Goal: Check status: Check status

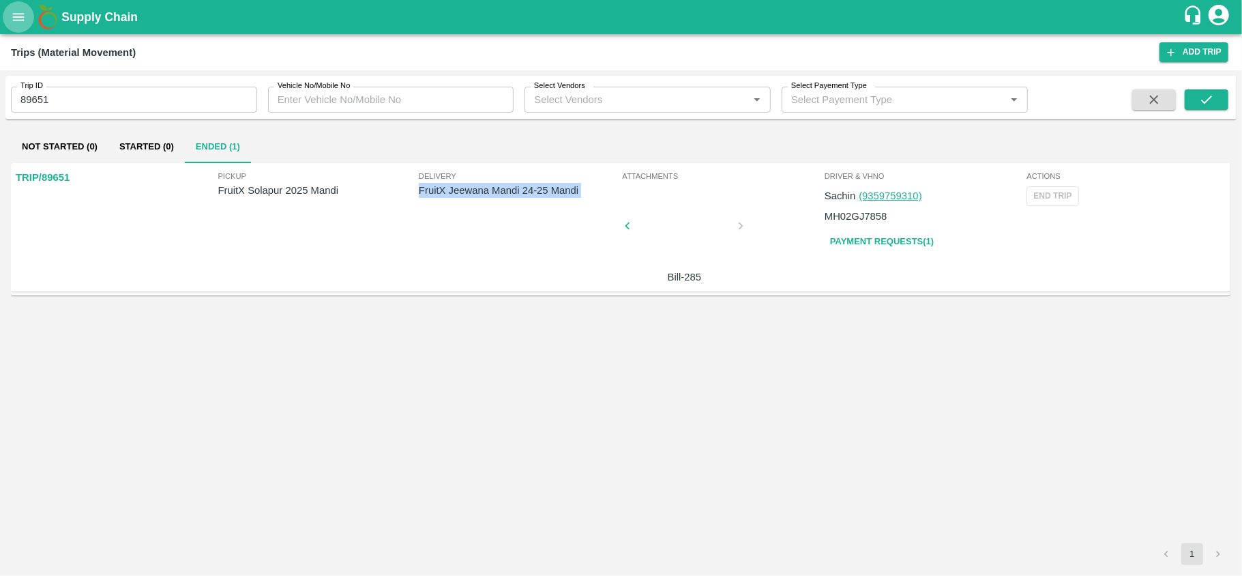
click at [15, 30] on button "open drawer" at bounding box center [18, 16] width 31 height 31
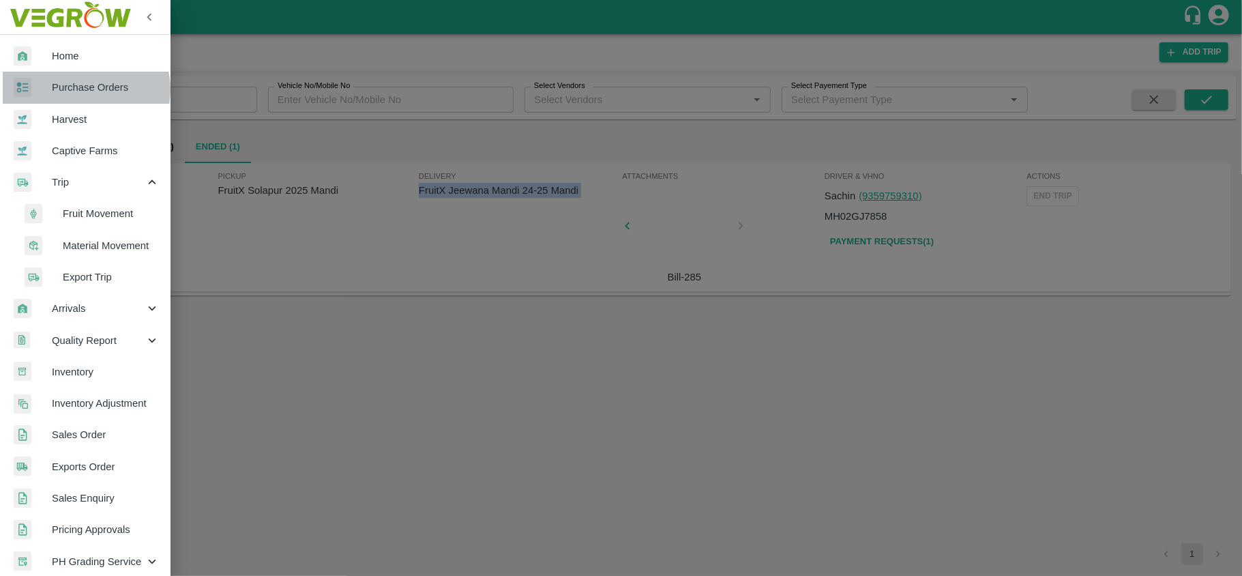
click at [83, 90] on span "Purchase Orders" at bounding box center [106, 87] width 108 height 15
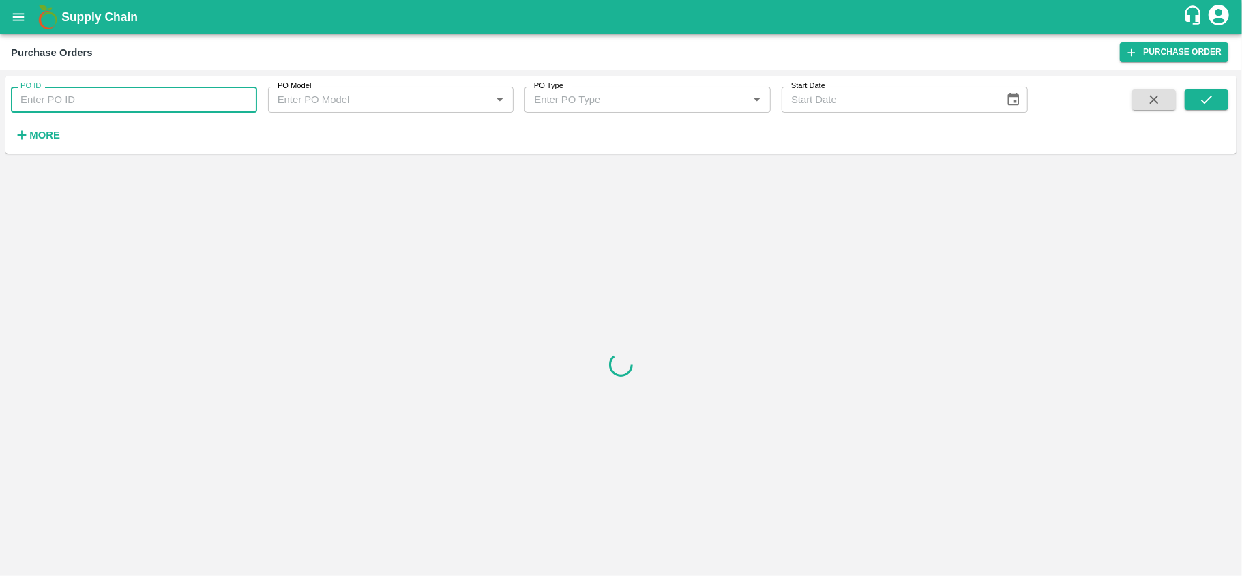
click at [151, 97] on input "PO ID" at bounding box center [134, 100] width 246 height 26
paste input "180018"
click at [1200, 95] on icon "submit" at bounding box center [1206, 99] width 15 height 15
click at [1208, 99] on icon "submit" at bounding box center [1206, 99] width 11 height 8
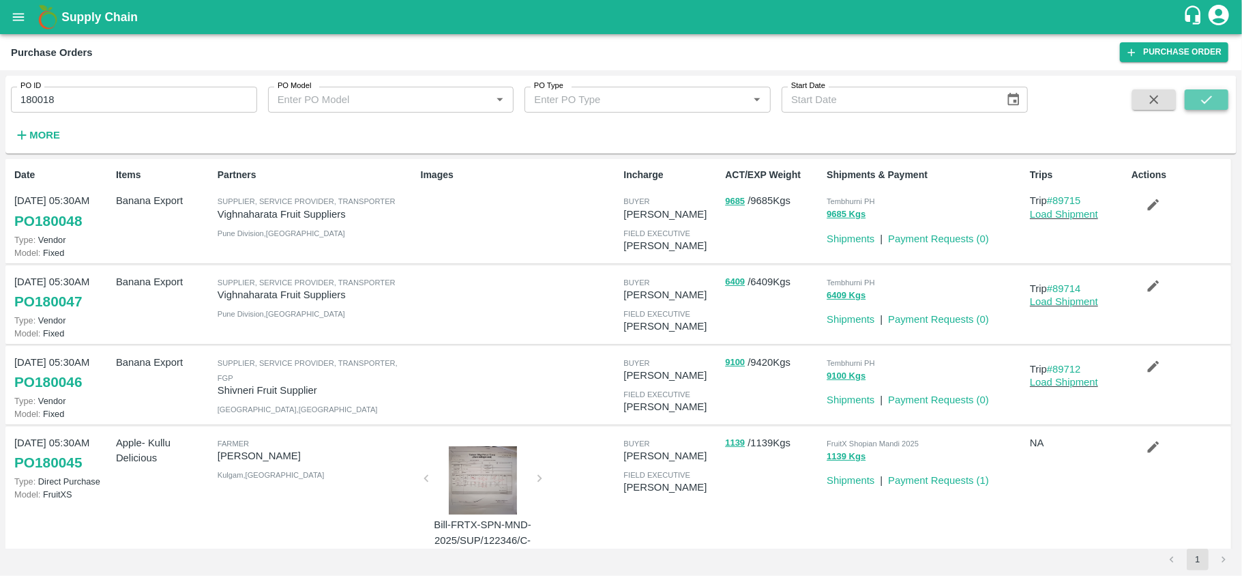
click at [1206, 101] on icon "submit" at bounding box center [1206, 99] width 15 height 15
click at [1212, 98] on icon "submit" at bounding box center [1206, 99] width 15 height 15
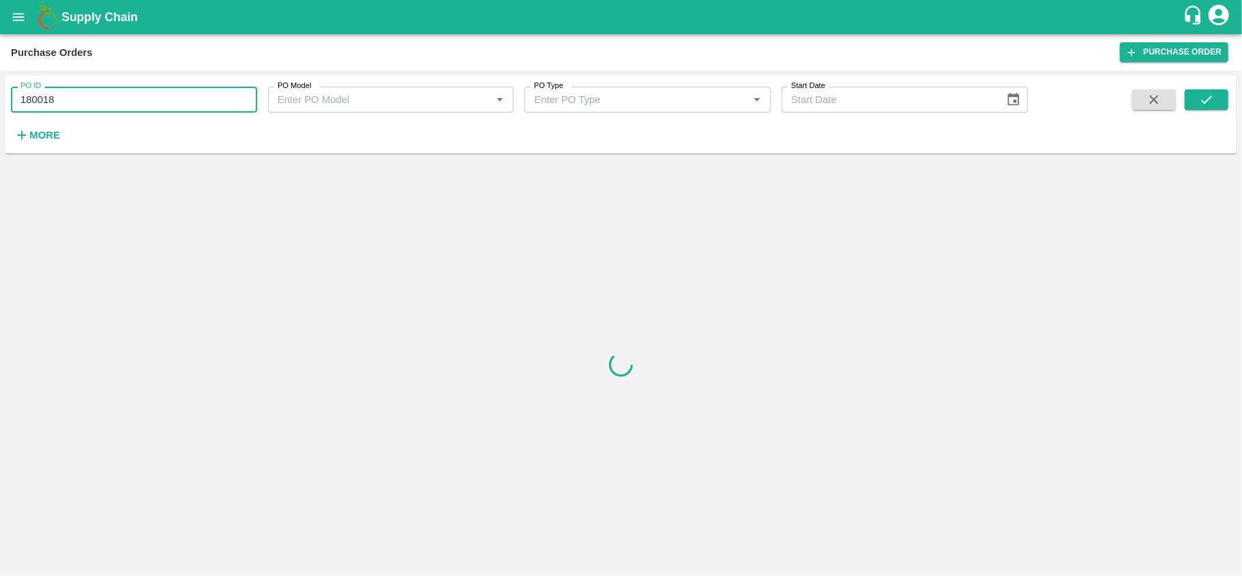
click at [165, 91] on input "180018" at bounding box center [134, 100] width 246 height 26
type input "180018"
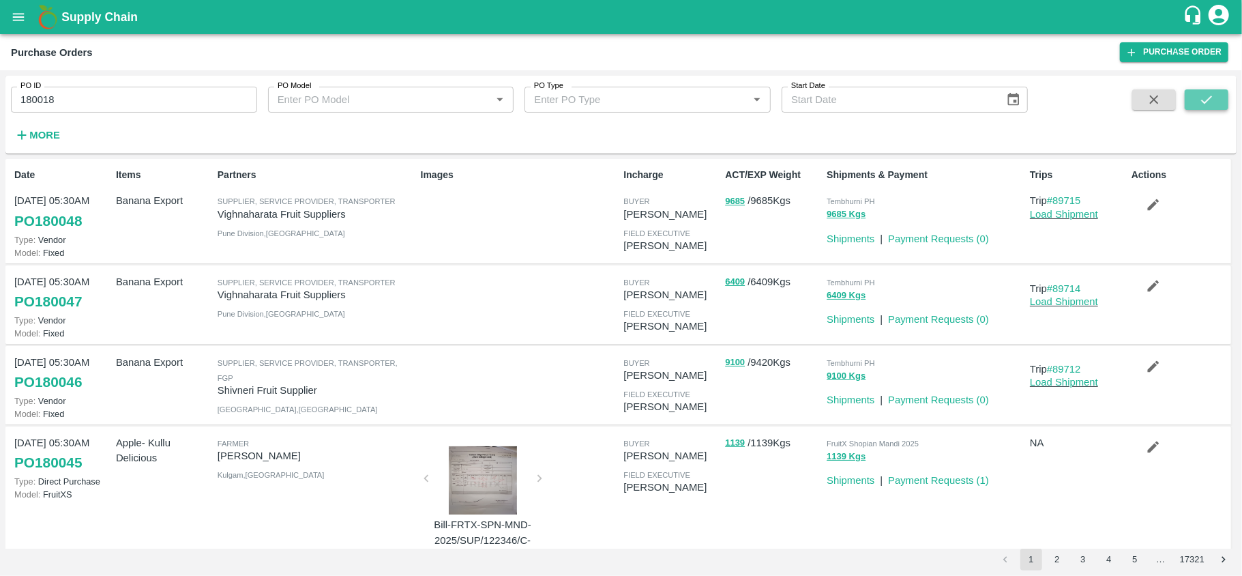
click at [1203, 100] on icon "submit" at bounding box center [1206, 99] width 15 height 15
click at [1204, 93] on icon "submit" at bounding box center [1206, 99] width 15 height 15
click at [138, 87] on input "180018" at bounding box center [134, 100] width 246 height 26
click at [23, 18] on icon "open drawer" at bounding box center [18, 17] width 15 height 15
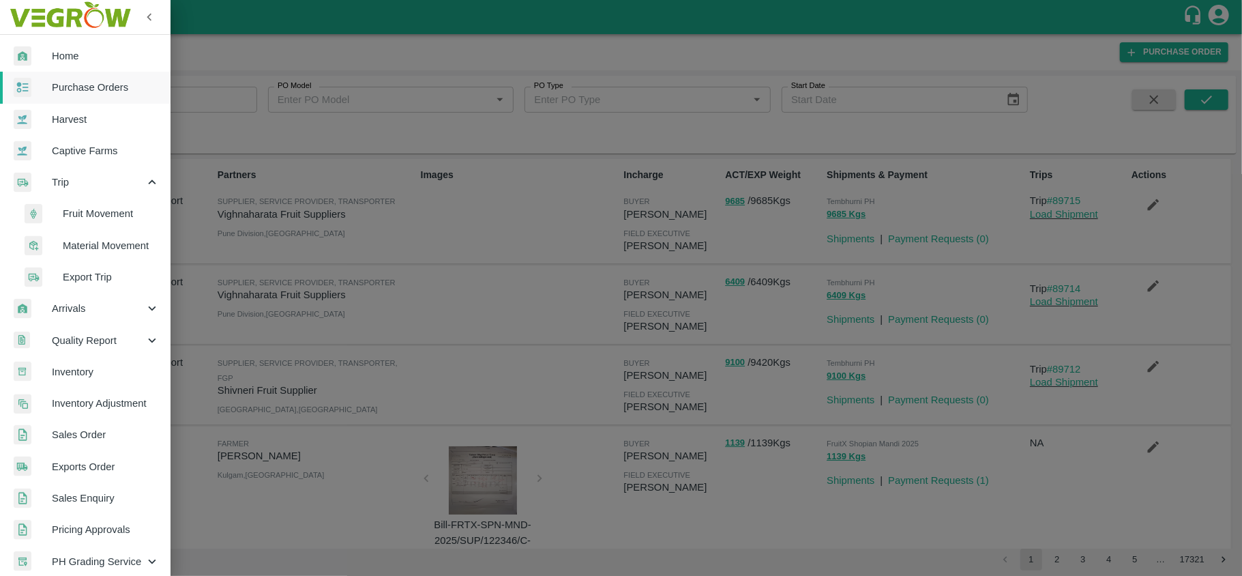
click at [100, 214] on span "Fruit Movement" at bounding box center [111, 213] width 97 height 15
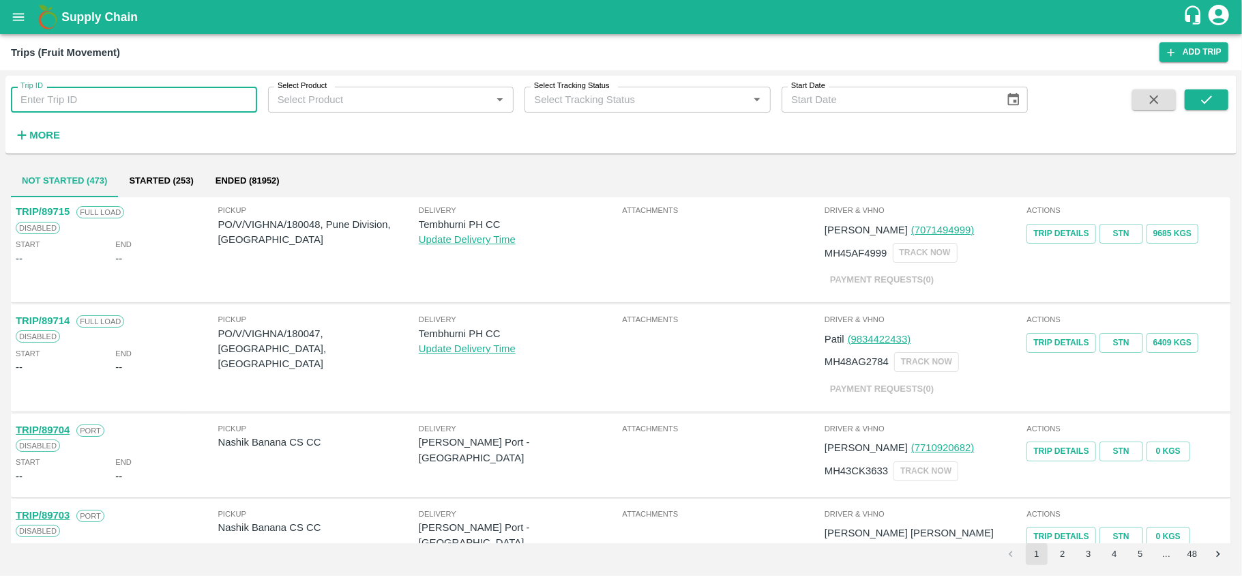
click at [108, 101] on input "Trip ID" at bounding box center [134, 100] width 246 height 26
paste input "89586"
type input "89586"
click at [1206, 100] on icon "submit" at bounding box center [1206, 99] width 15 height 15
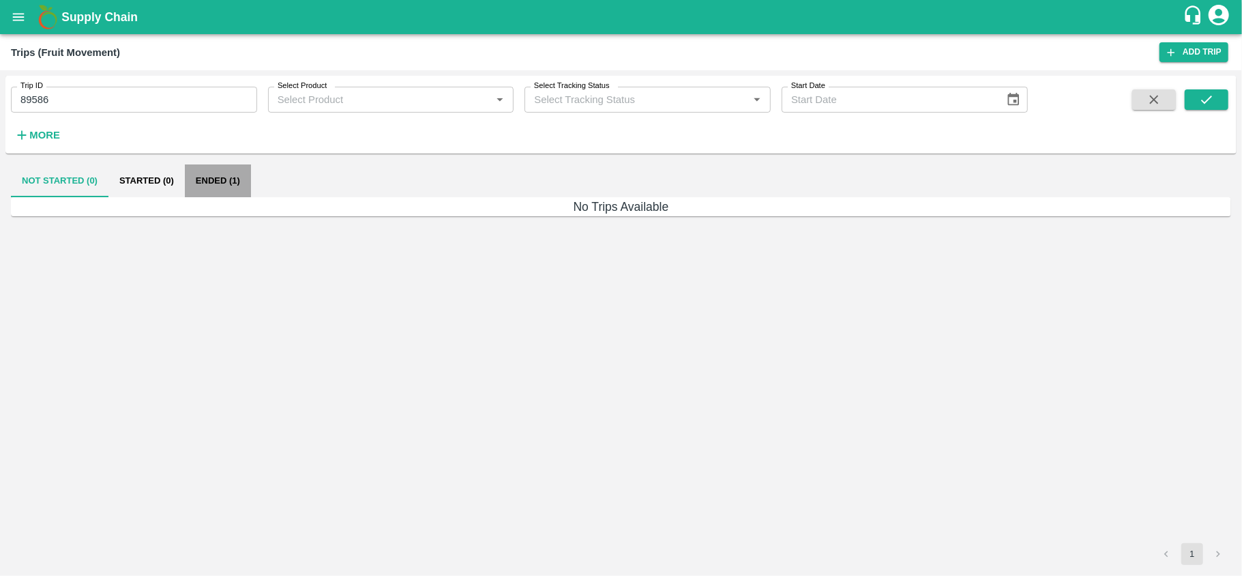
click at [211, 181] on button "Ended (1)" at bounding box center [218, 180] width 66 height 33
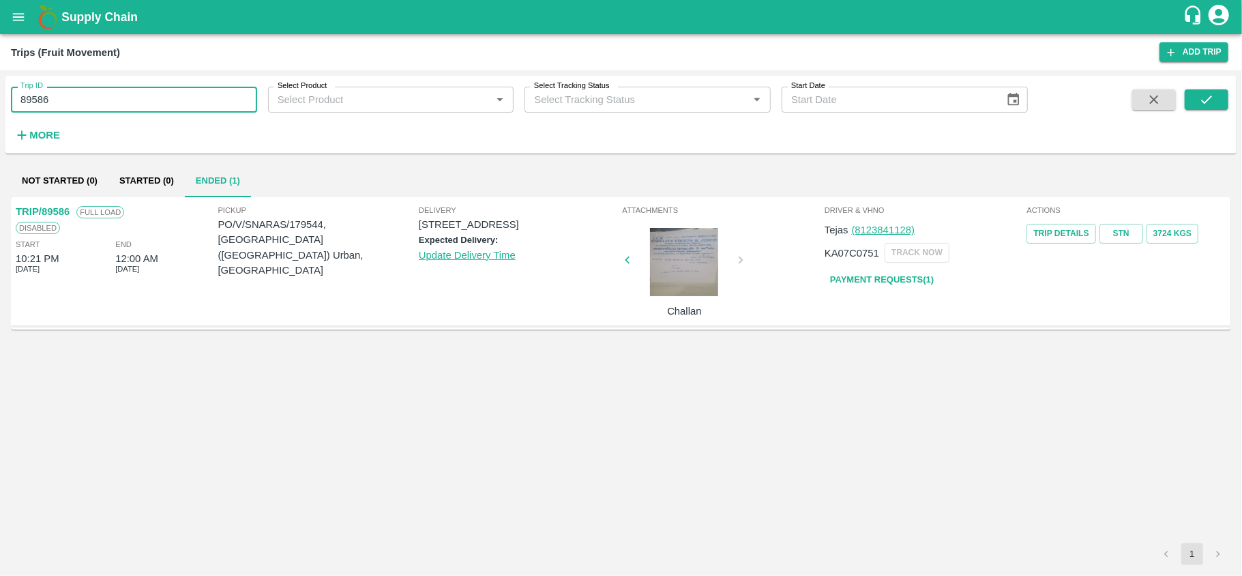
click at [134, 101] on input "89586" at bounding box center [134, 100] width 246 height 26
paste input "text"
type input "179768"
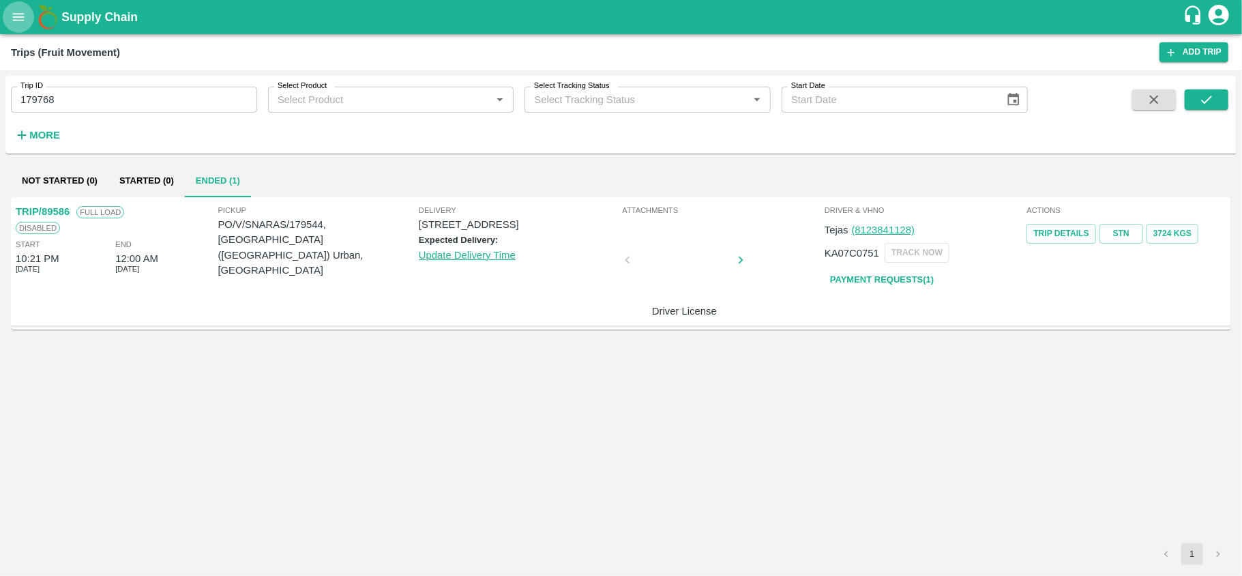
click at [17, 18] on icon "open drawer" at bounding box center [18, 17] width 15 height 15
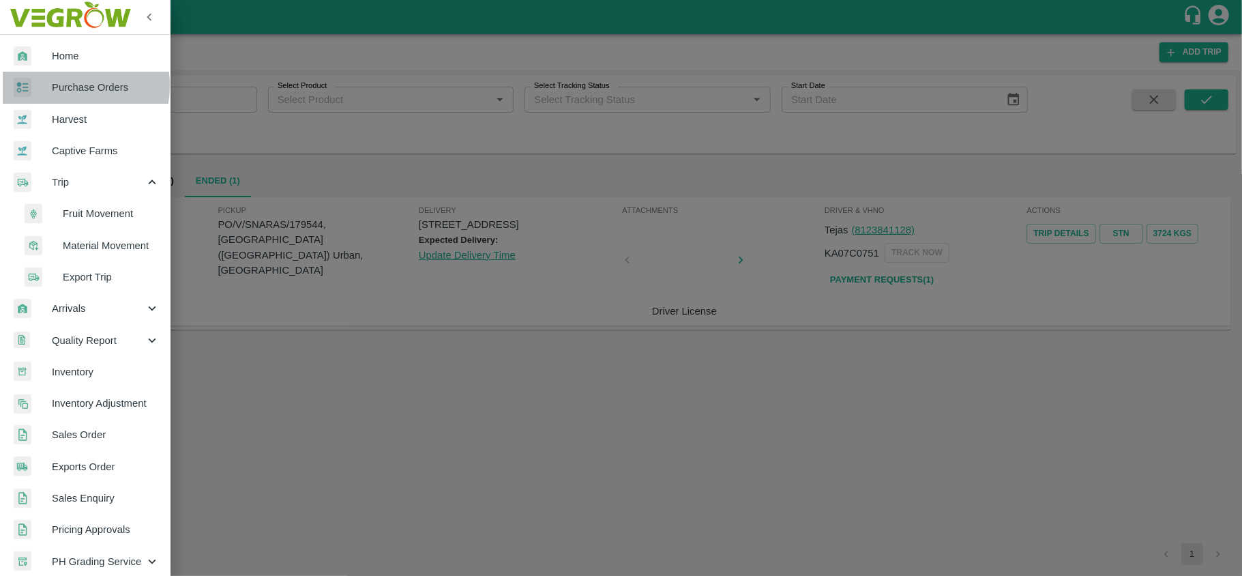
click at [50, 86] on div at bounding box center [33, 88] width 38 height 20
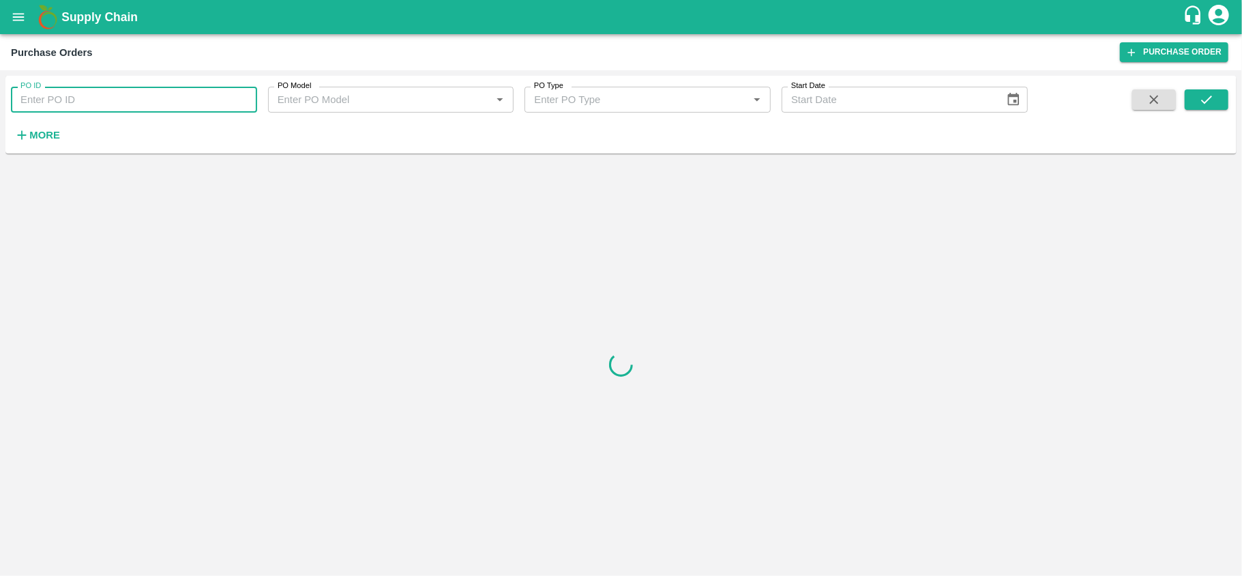
click at [50, 90] on input "PO ID" at bounding box center [134, 100] width 246 height 26
paste input "179768"
click at [1203, 93] on icon "submit" at bounding box center [1206, 99] width 15 height 15
click at [1215, 93] on button "submit" at bounding box center [1206, 99] width 44 height 20
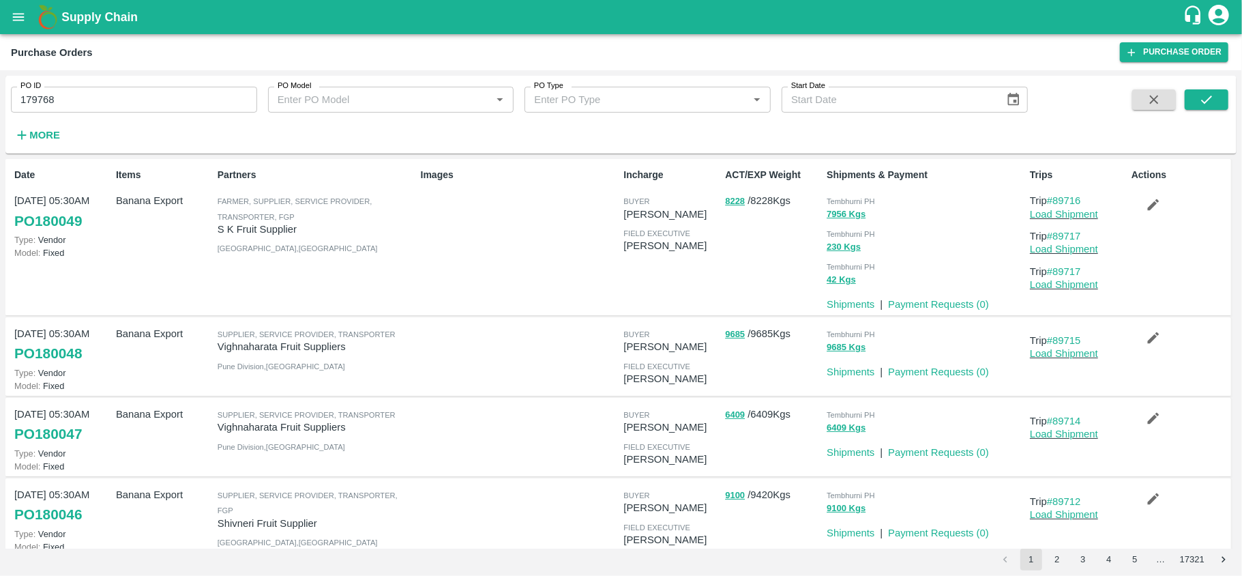
click at [1228, 101] on div "PO ID 179768 PO ID PO Model PO Model   * PO Type PO Type   * Start Date Start D…" at bounding box center [620, 114] width 1231 height 67
click at [1204, 98] on icon "submit" at bounding box center [1206, 99] width 15 height 15
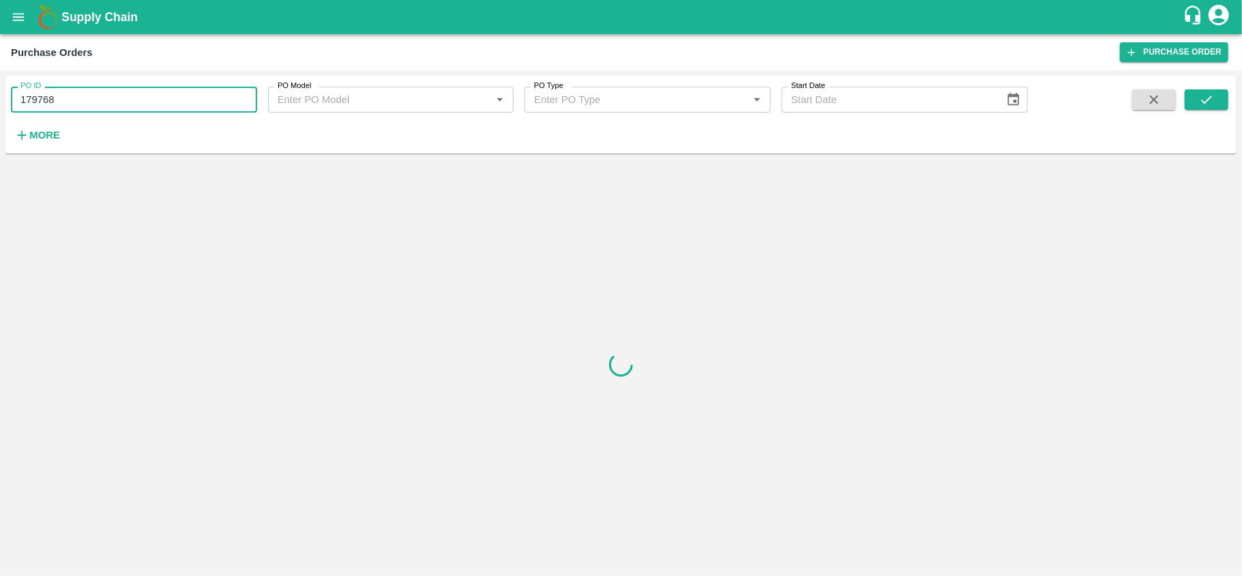
click at [197, 110] on input "179768" at bounding box center [134, 100] width 246 height 26
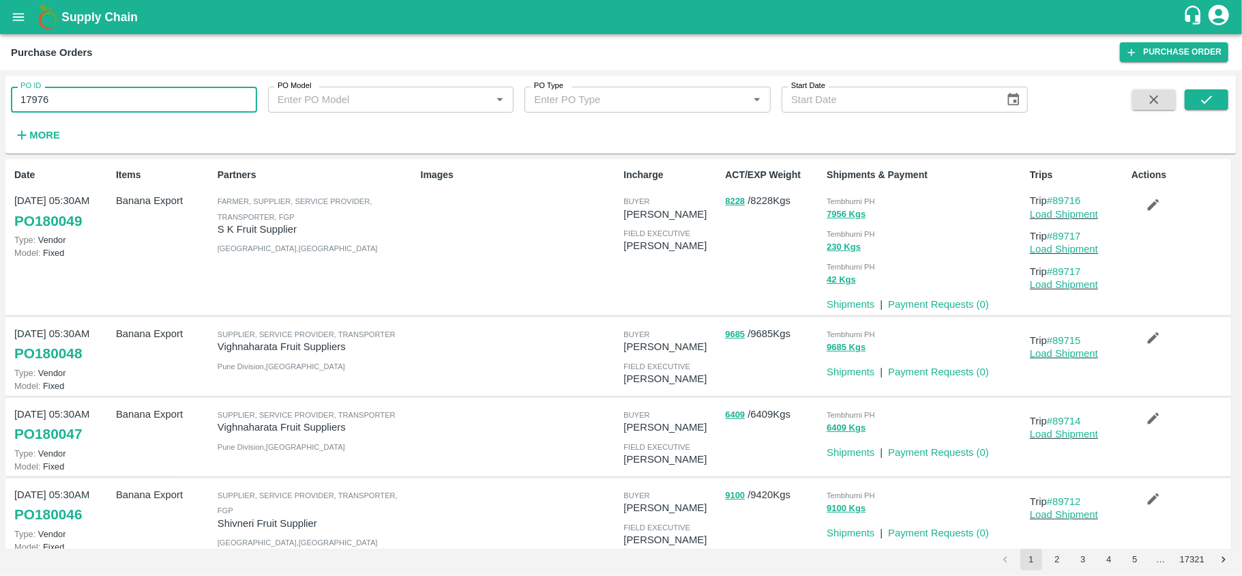
type input "179768"
click at [1217, 108] on button "submit" at bounding box center [1206, 99] width 44 height 20
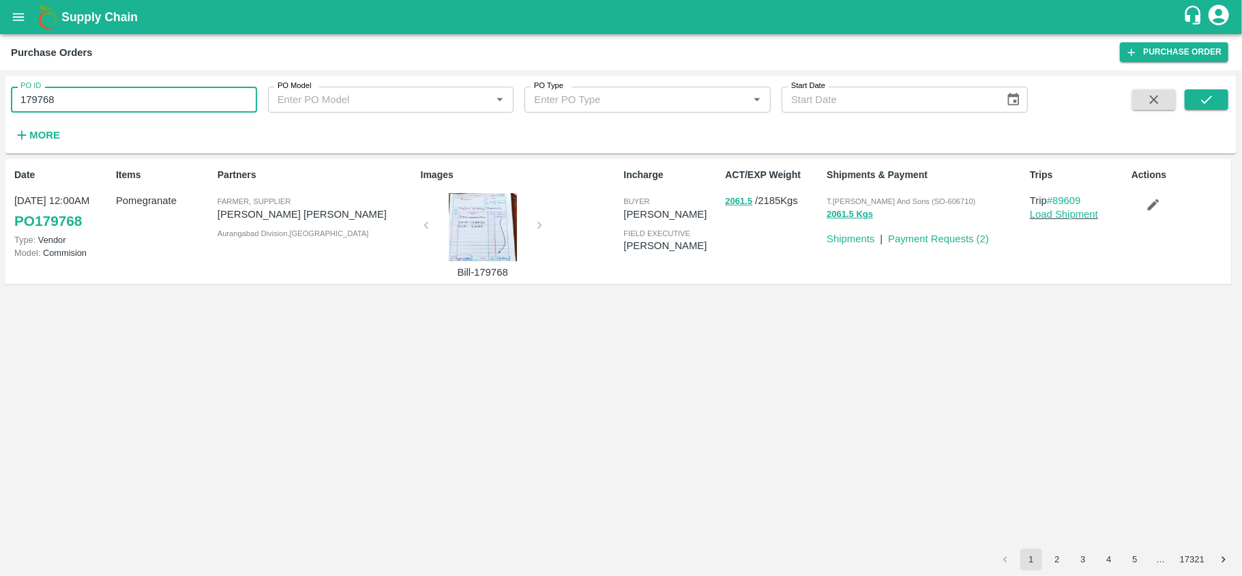
click at [115, 104] on input "179768" at bounding box center [134, 100] width 246 height 26
paste input "text"
type input "179902"
click at [1208, 100] on icon "submit" at bounding box center [1206, 99] width 11 height 8
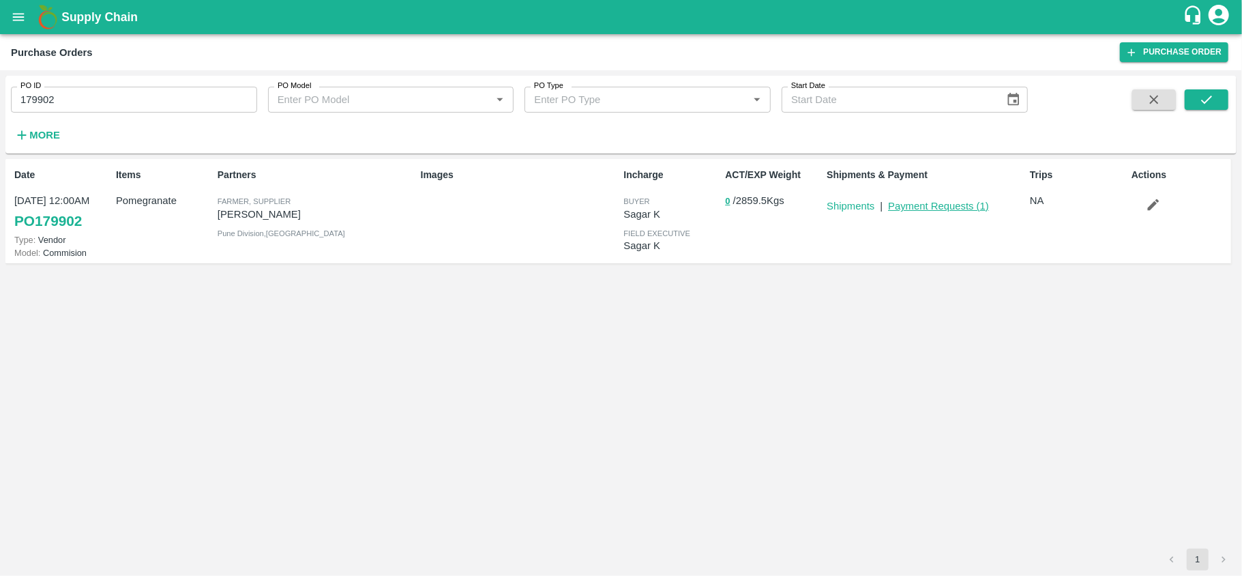
click at [930, 207] on link "Payment Requests ( 1 )" at bounding box center [938, 205] width 101 height 11
